Goal: Find specific page/section: Find specific page/section

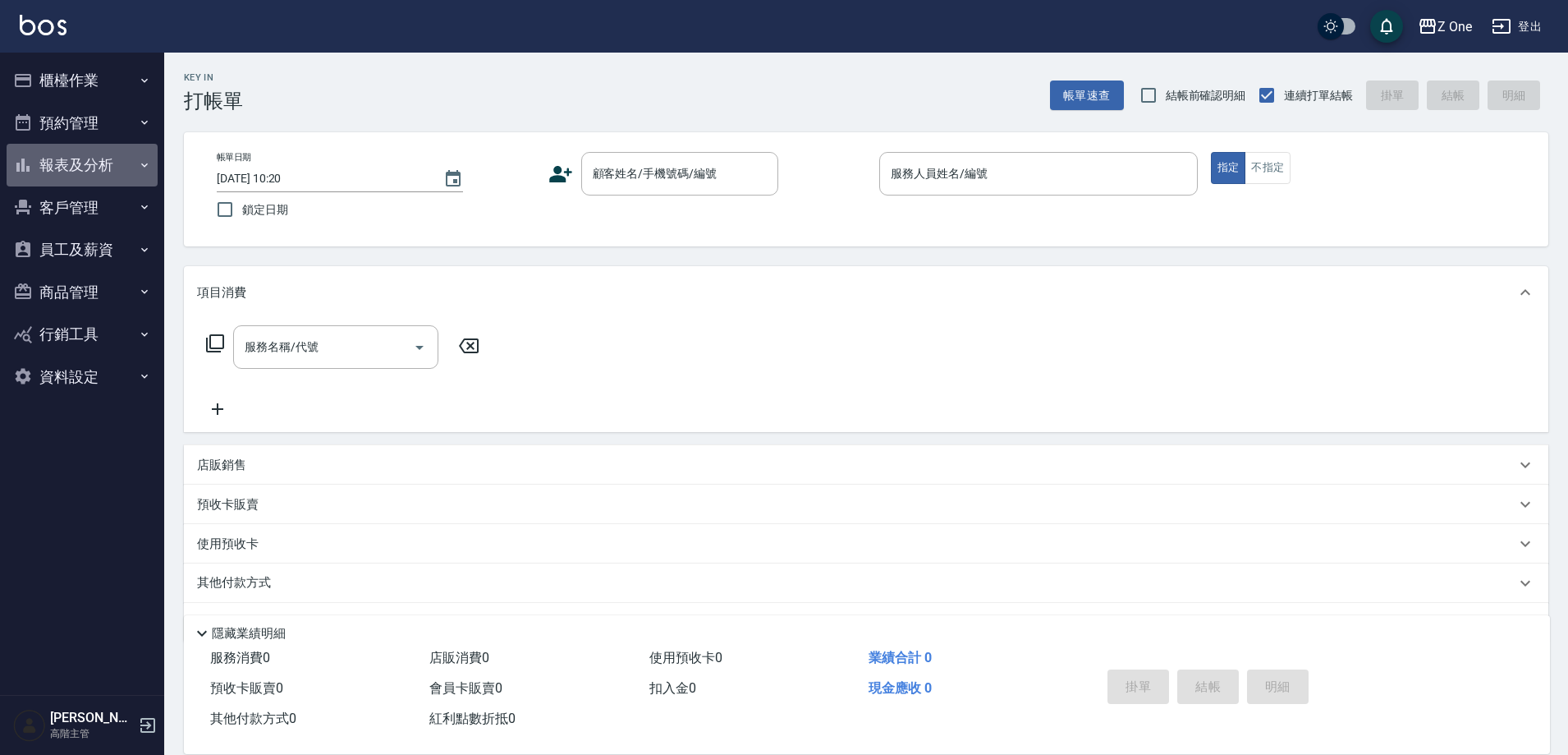
click at [111, 162] on button "報表及分析" at bounding box center [82, 165] width 151 height 43
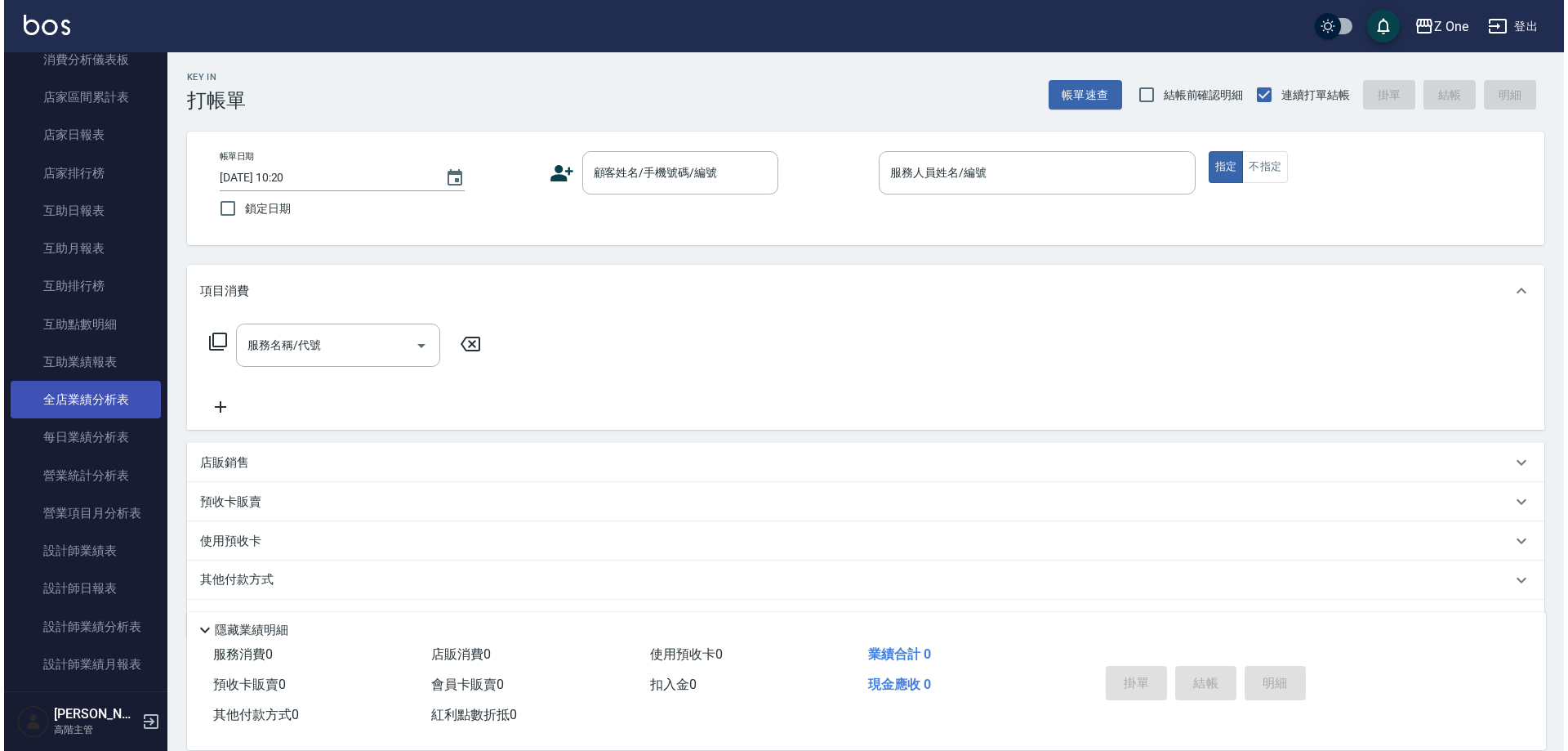
scroll to position [245, 0]
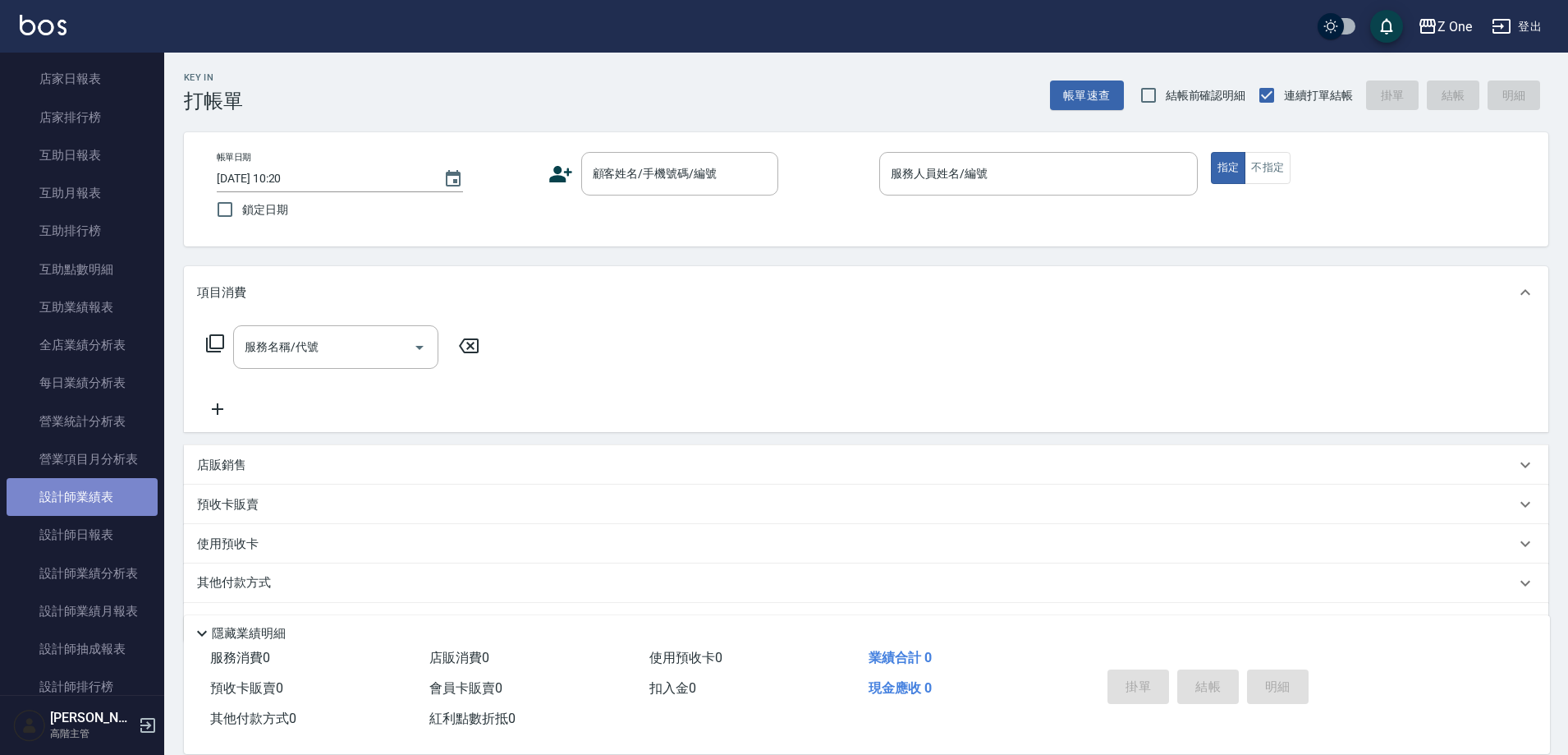
click at [102, 496] on link "設計師業績表" at bounding box center [82, 497] width 151 height 38
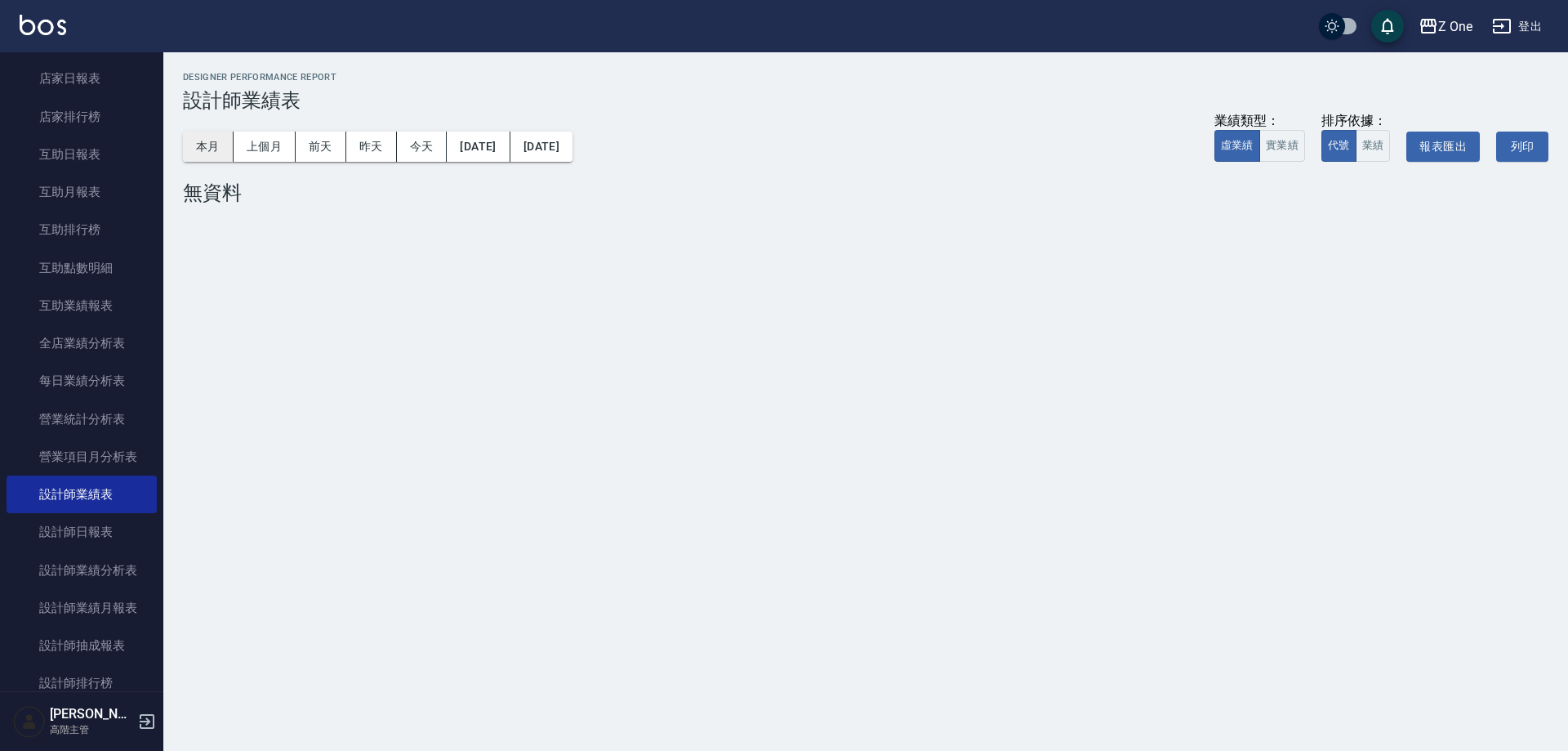
click at [210, 148] on button "本月" at bounding box center [209, 146] width 51 height 30
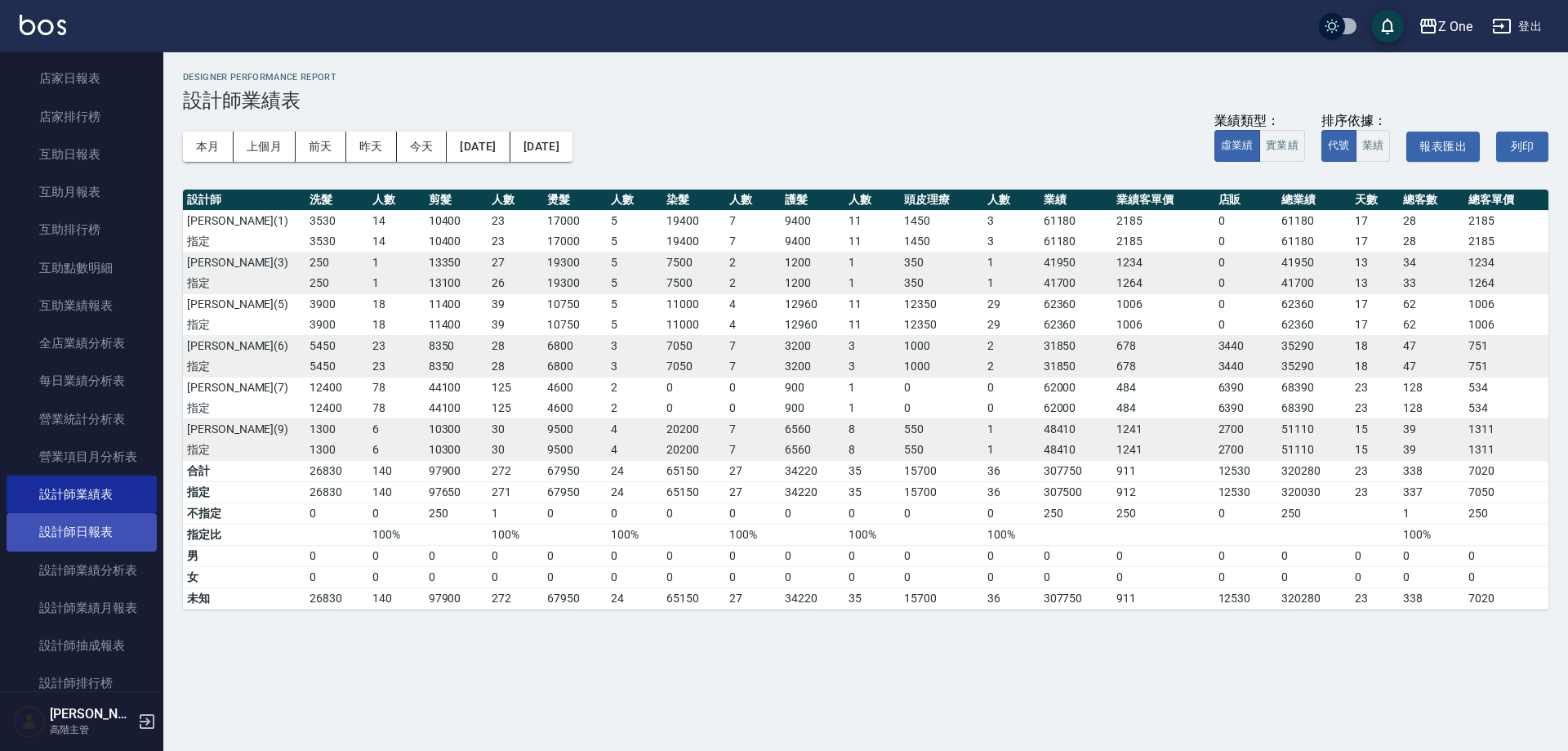
click at [89, 524] on link "設計師日報表" at bounding box center [81, 532] width 150 height 38
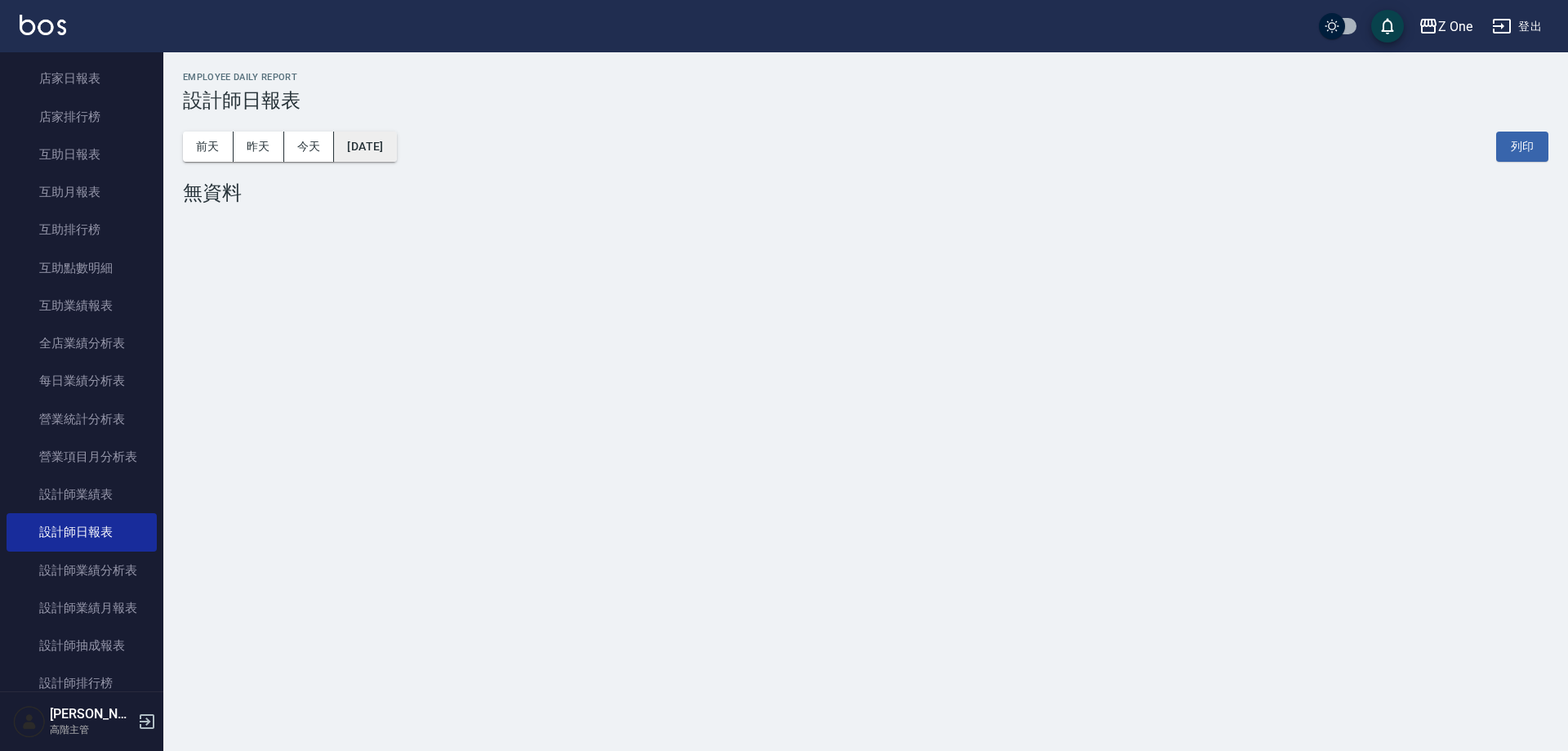
click at [392, 149] on button "[DATE]" at bounding box center [365, 146] width 62 height 30
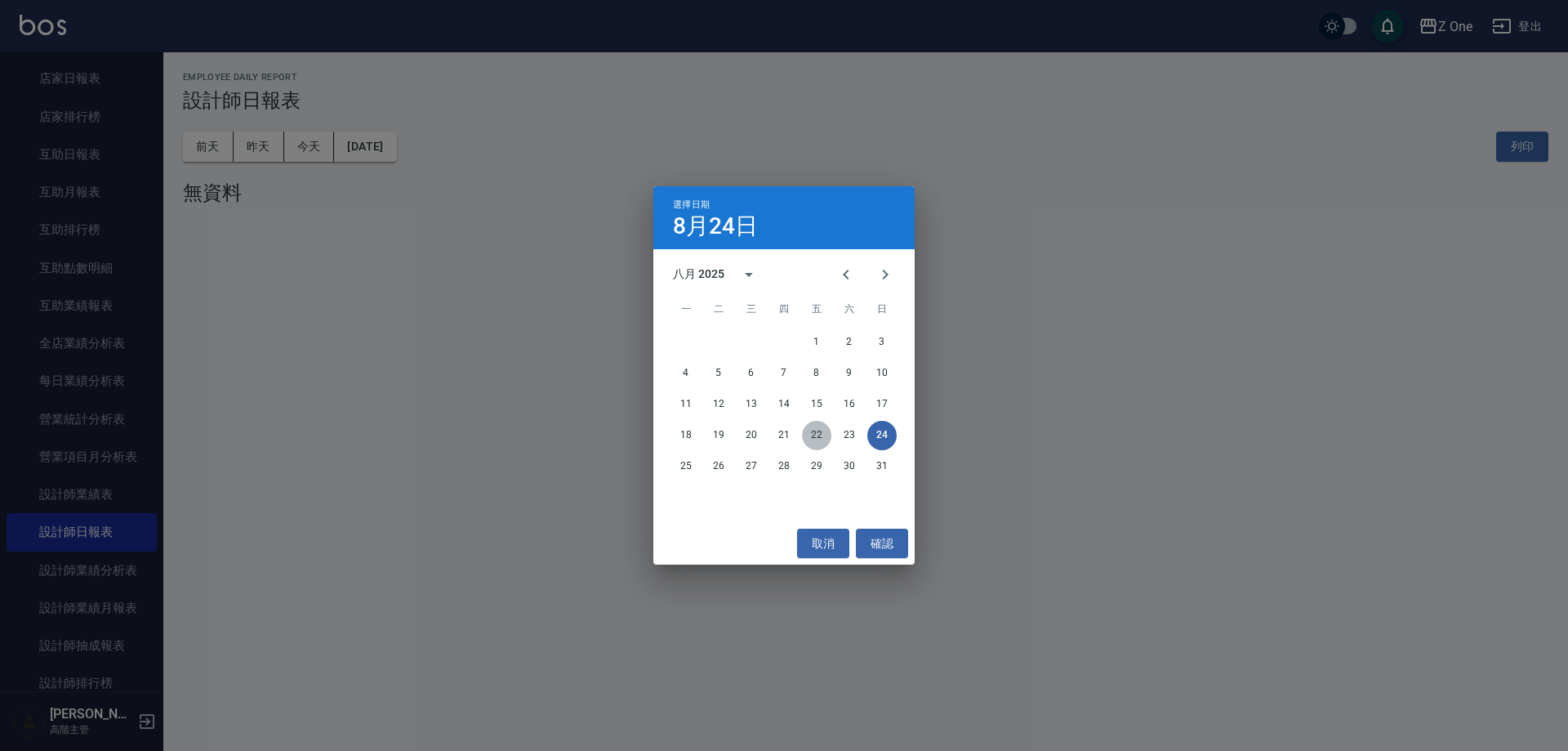
click at [826, 439] on button "22" at bounding box center [816, 435] width 29 height 29
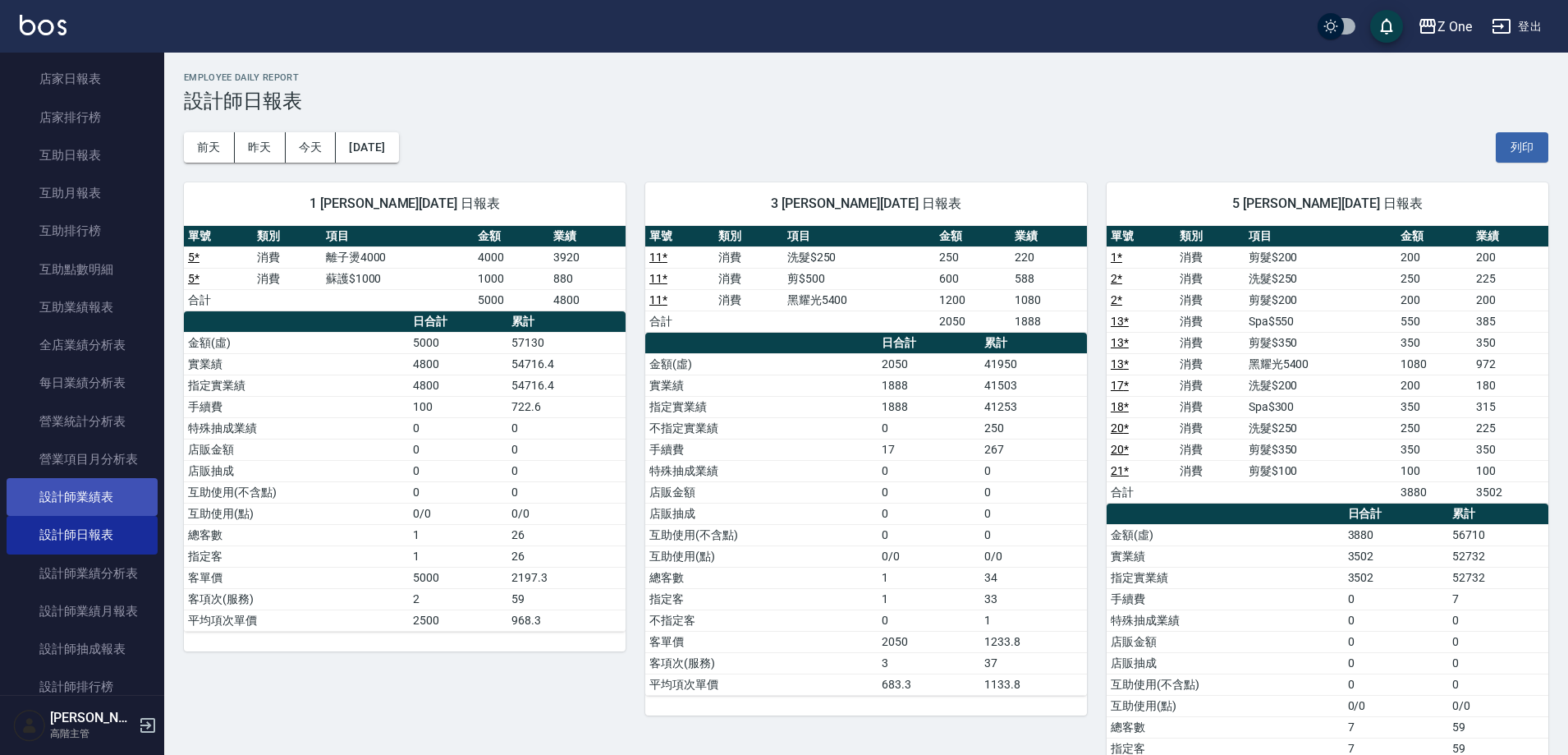
click at [120, 487] on link "設計師業績表" at bounding box center [82, 497] width 151 height 38
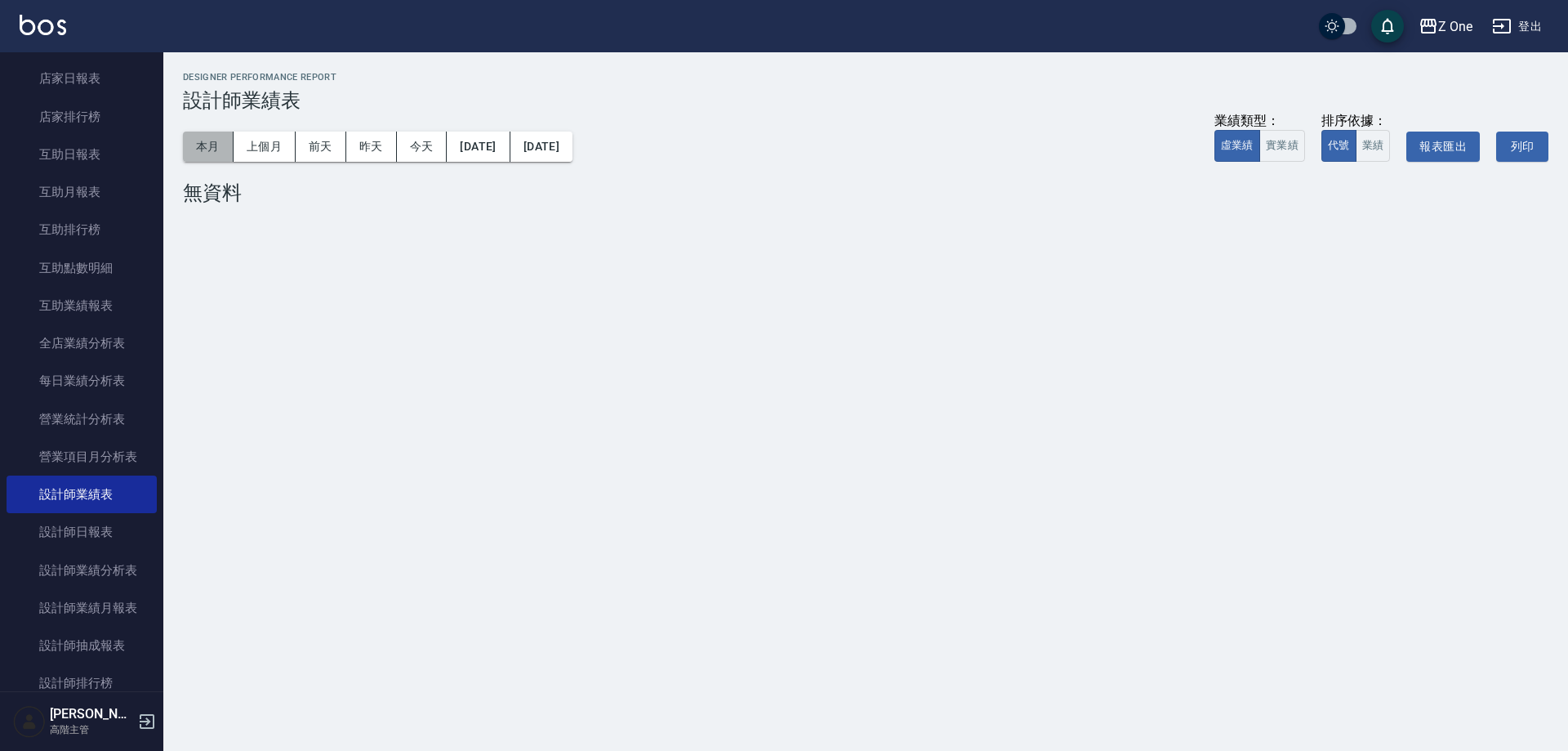
click at [199, 145] on button "本月" at bounding box center [209, 146] width 51 height 30
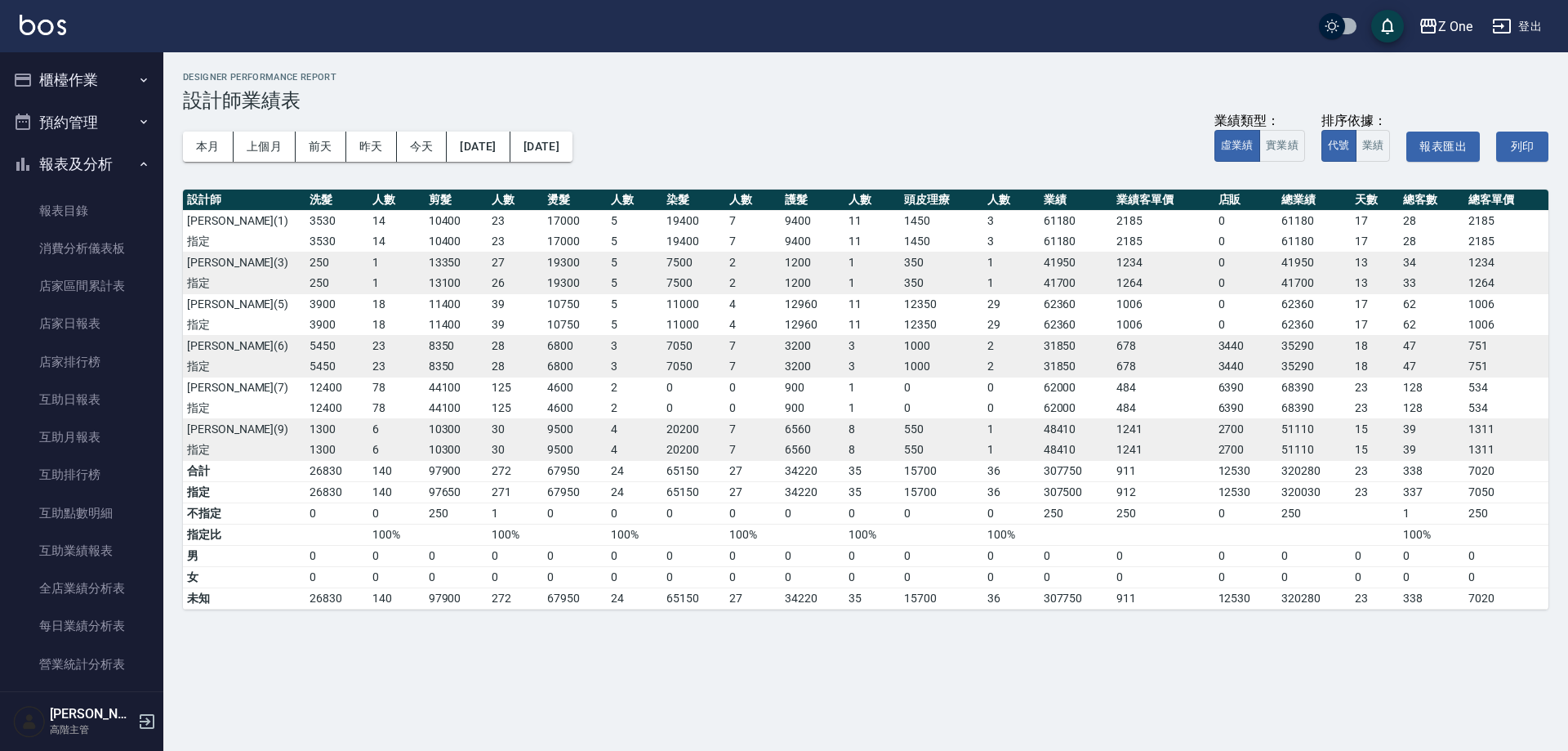
click at [70, 76] on button "櫃檯作業" at bounding box center [81, 79] width 150 height 42
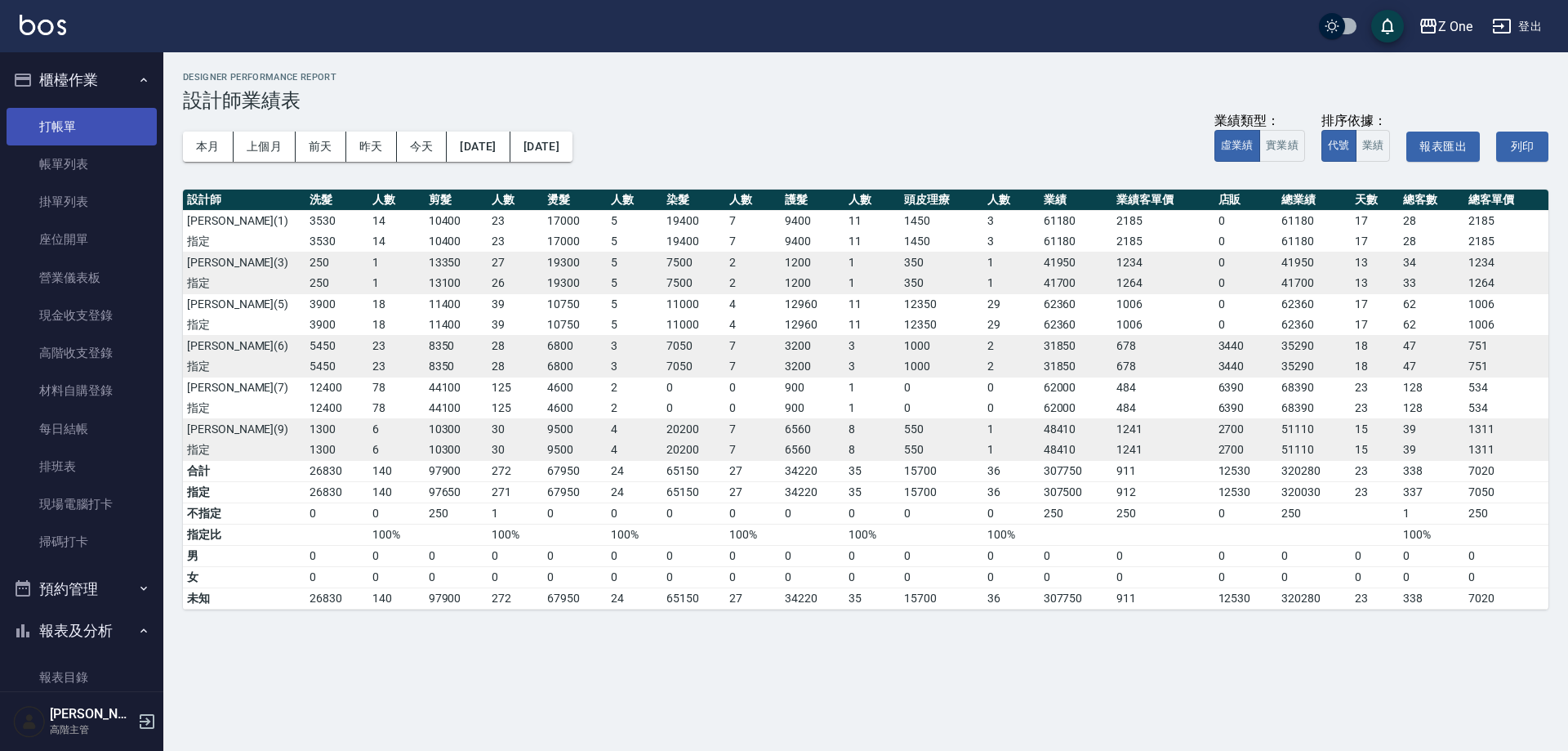
click at [65, 134] on link "打帳單" at bounding box center [81, 126] width 150 height 38
